Goal: Task Accomplishment & Management: Manage account settings

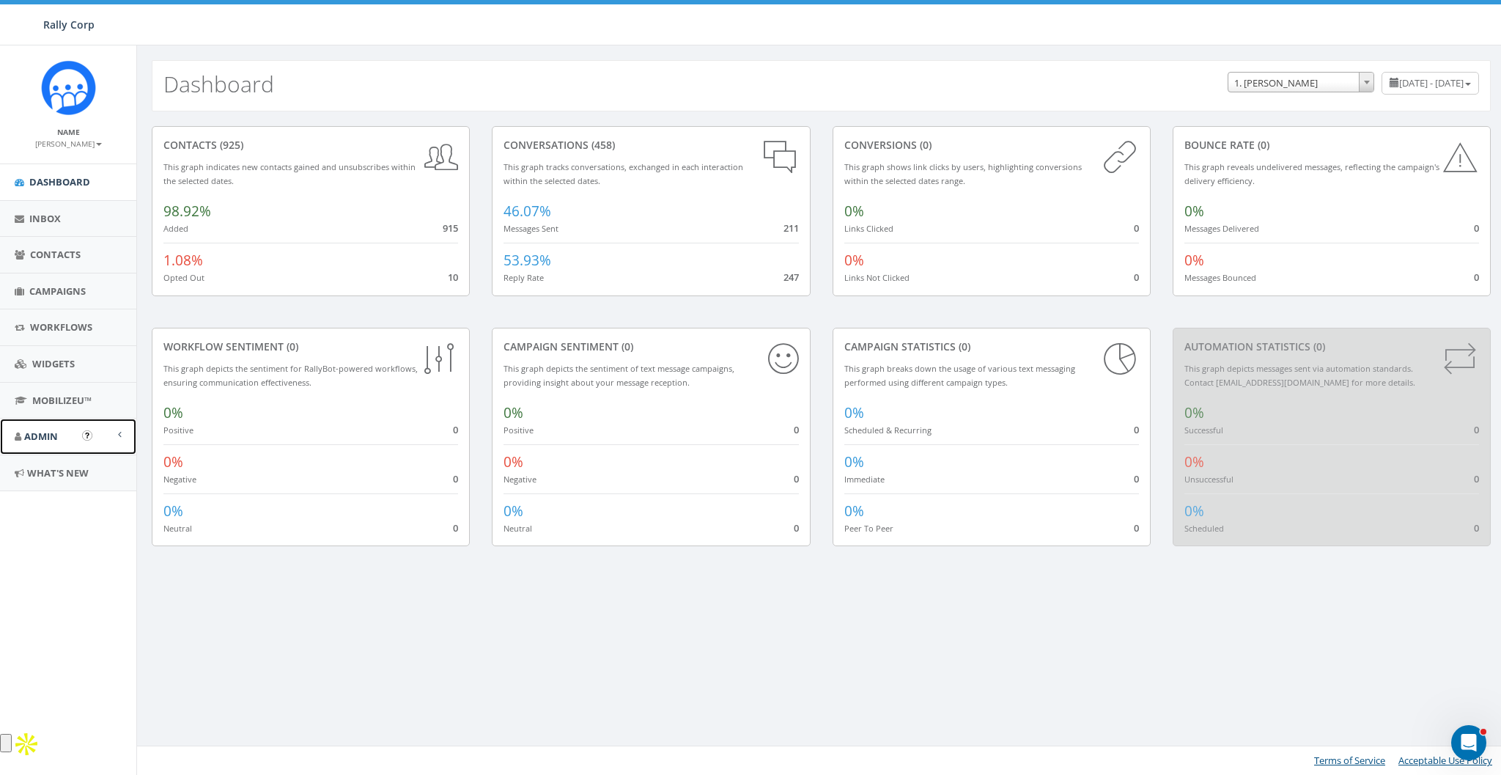
click at [26, 441] on span "Admin" at bounding box center [41, 436] width 34 height 13
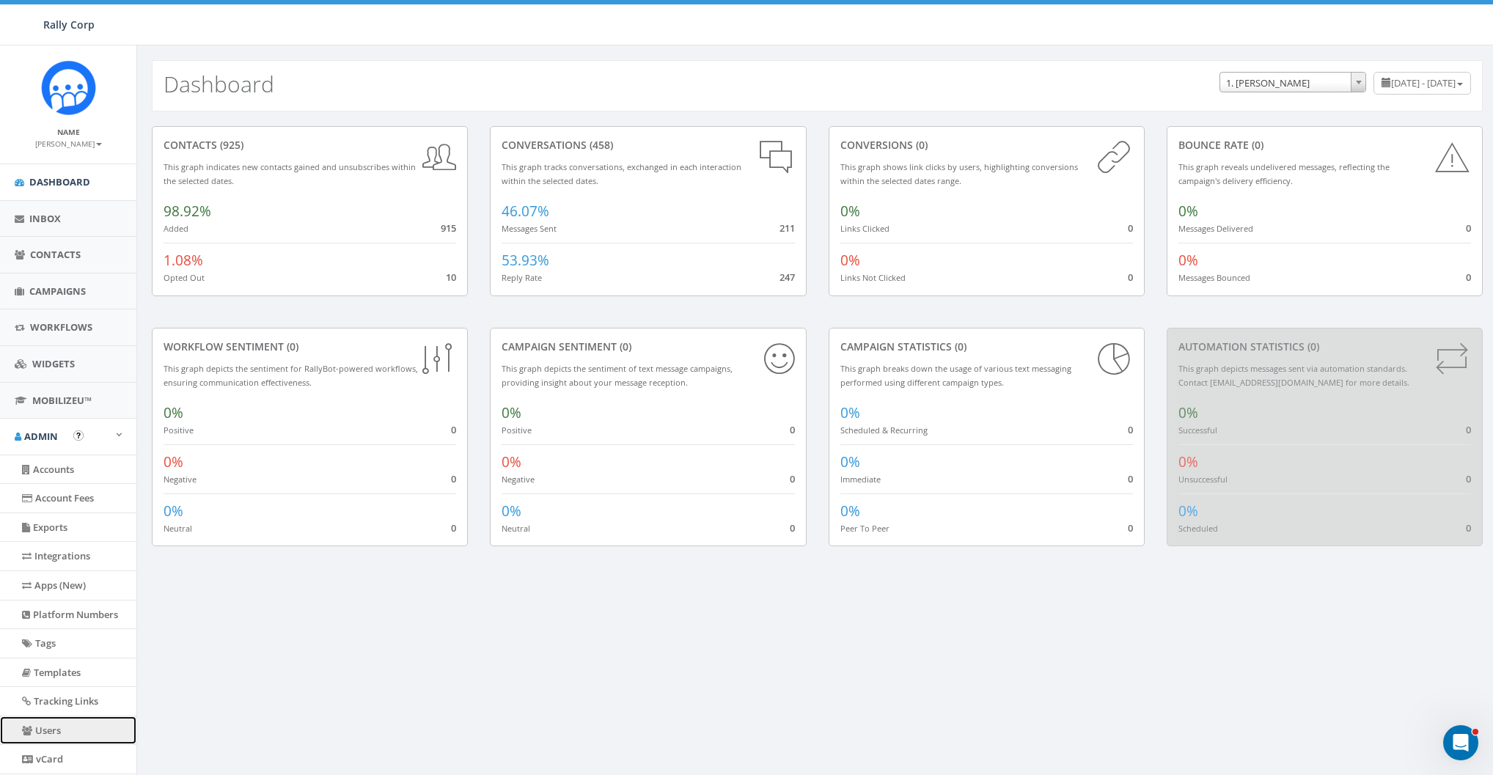
click at [51, 564] on link "Users" at bounding box center [68, 730] width 136 height 29
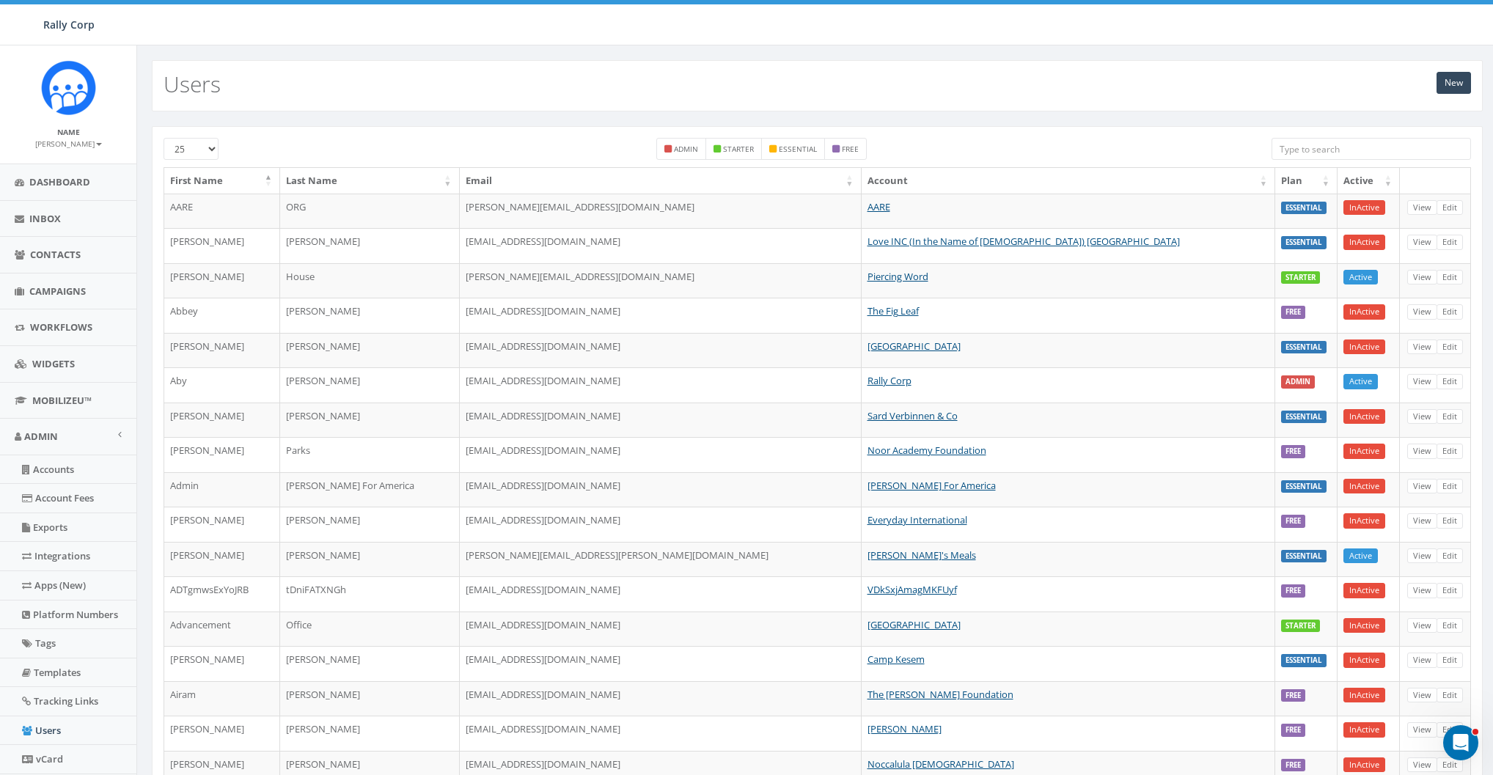
click at [1315, 153] on input "search" at bounding box center [1370, 149] width 199 height 22
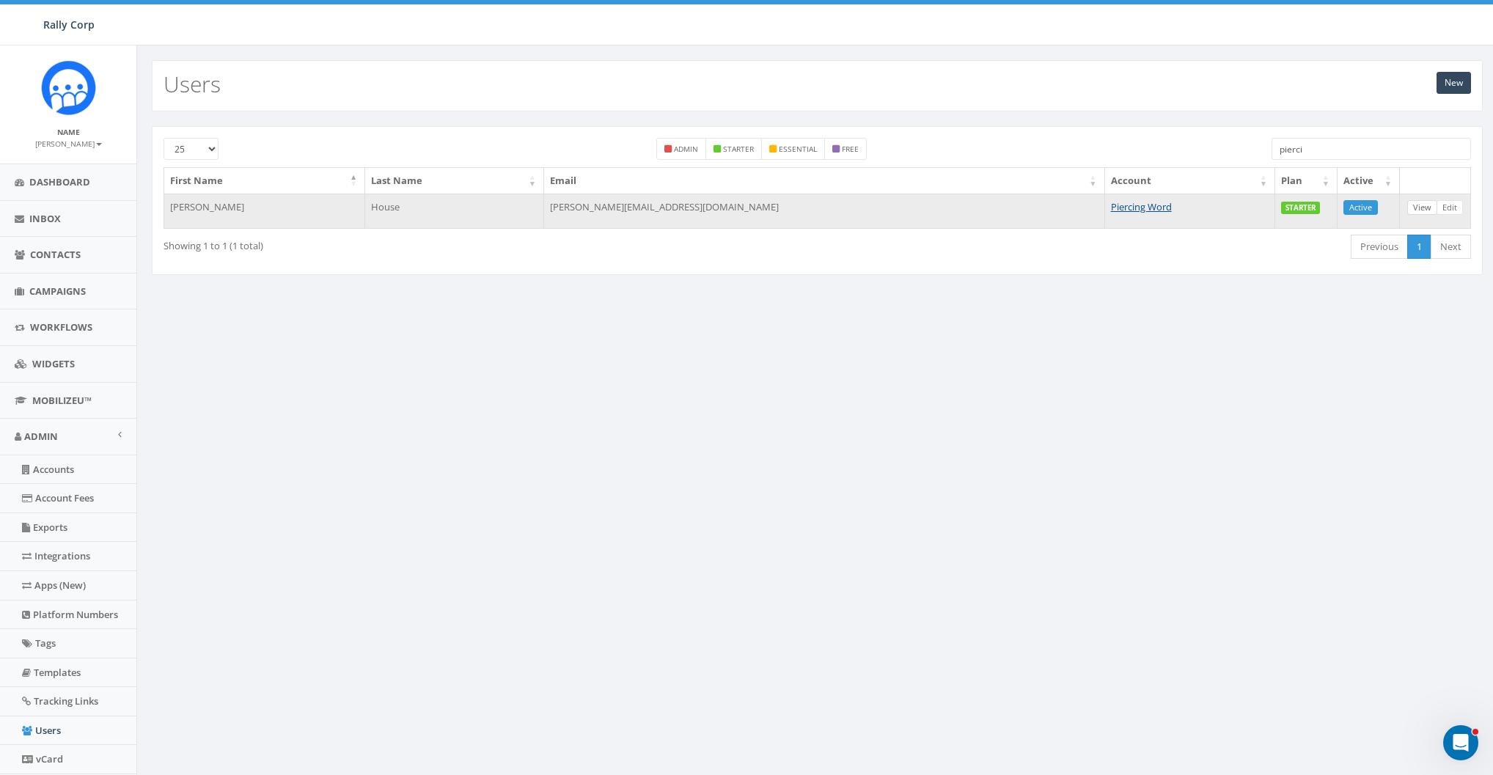
type input "pierci"
click at [1419, 206] on link "View" at bounding box center [1422, 207] width 30 height 15
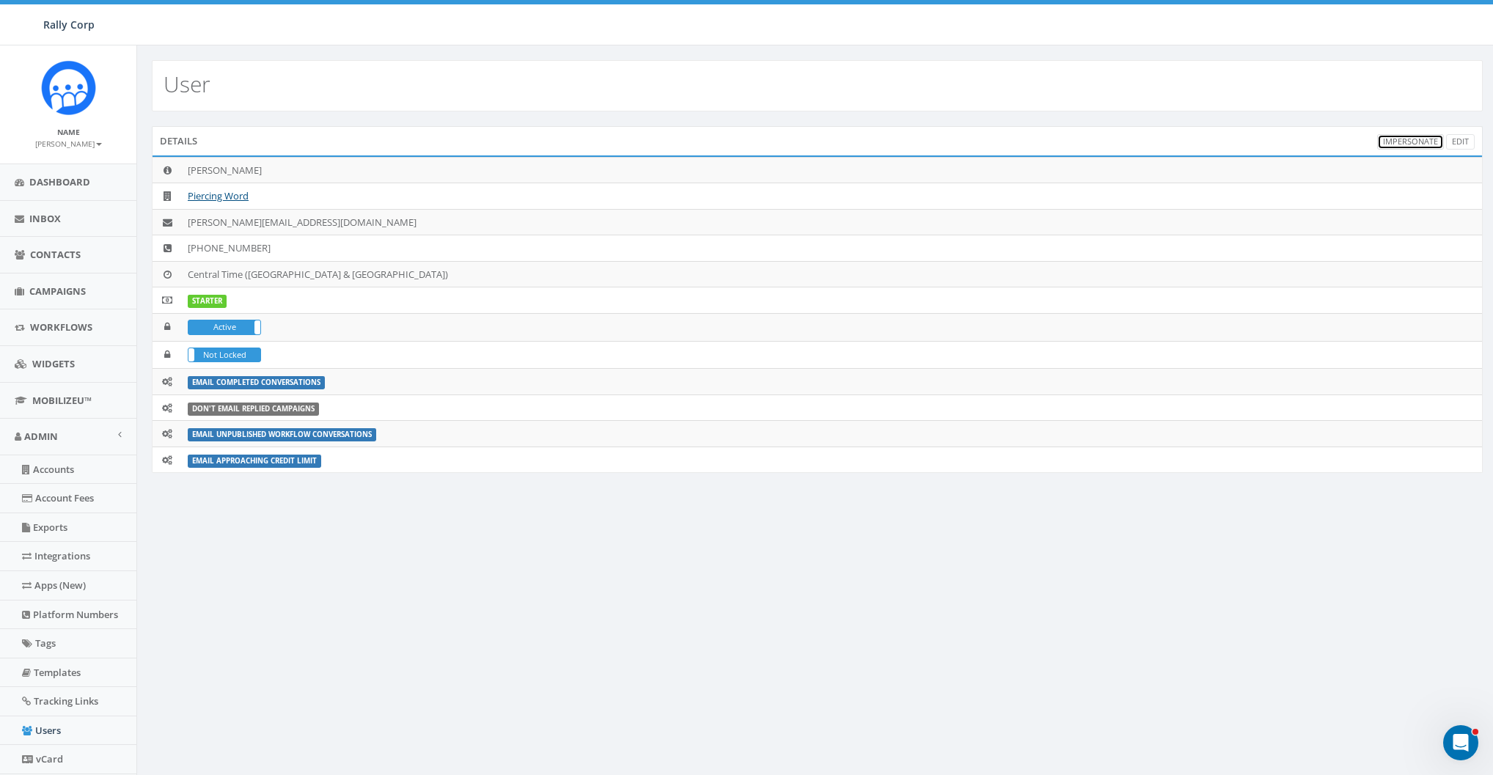
click at [1426, 141] on link "Impersonate" at bounding box center [1410, 141] width 67 height 15
